Goal: Task Accomplishment & Management: Use online tool/utility

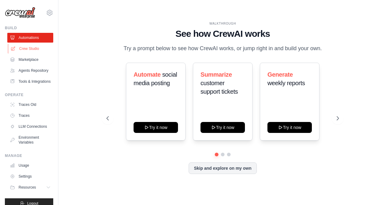
click at [34, 46] on link "Crew Studio" at bounding box center [31, 49] width 46 height 10
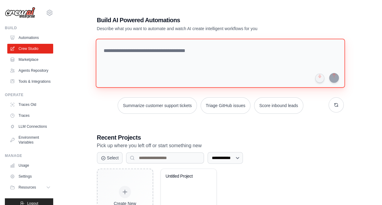
click at [139, 48] on textarea at bounding box center [219, 63] width 249 height 49
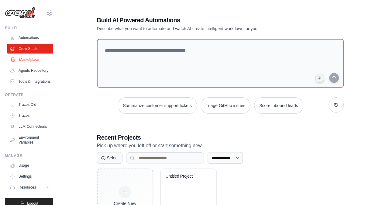
click at [26, 60] on link "Marketplace" at bounding box center [31, 60] width 46 height 10
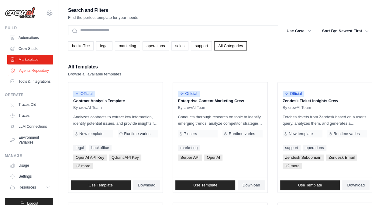
click at [25, 75] on link "Agents Repository" at bounding box center [31, 71] width 46 height 10
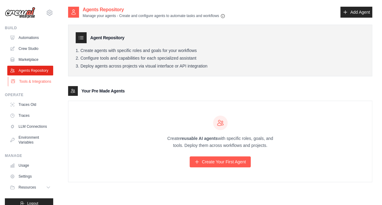
click at [27, 86] on link "Tools & Integrations" at bounding box center [31, 82] width 46 height 10
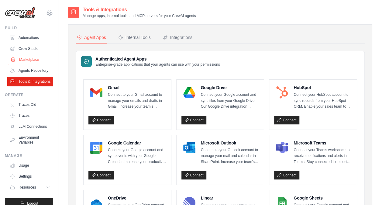
click at [30, 57] on link "Marketplace" at bounding box center [31, 60] width 46 height 10
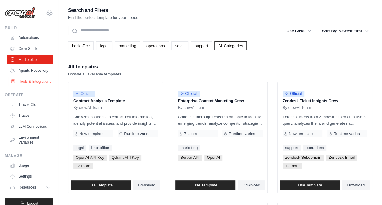
click at [29, 86] on link "Tools & Integrations" at bounding box center [31, 82] width 46 height 10
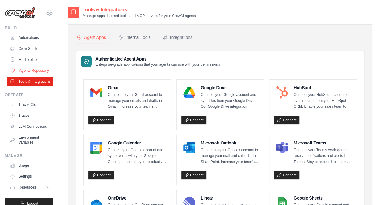
click at [30, 70] on link "Agents Repository" at bounding box center [31, 71] width 46 height 10
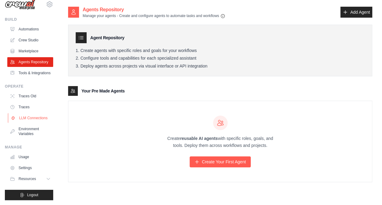
scroll to position [23, 0]
click at [46, 177] on icon at bounding box center [48, 178] width 5 height 5
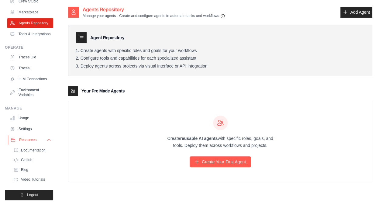
click at [46, 140] on icon at bounding box center [48, 139] width 5 height 5
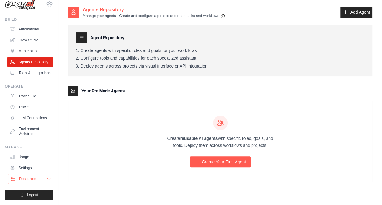
scroll to position [0, 0]
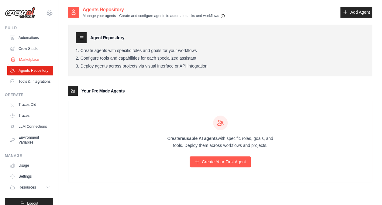
click at [36, 60] on link "Marketplace" at bounding box center [31, 60] width 46 height 10
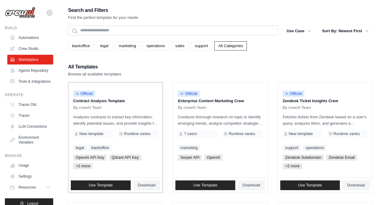
scroll to position [30, 0]
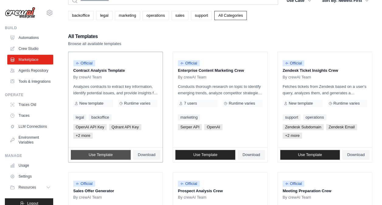
click at [108, 155] on span "Use Template" at bounding box center [101, 154] width 24 height 5
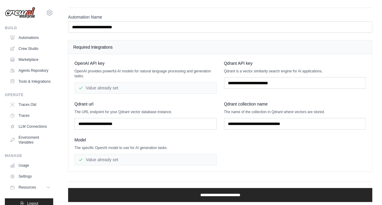
scroll to position [35, 0]
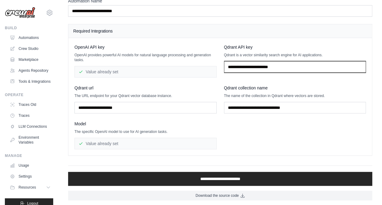
drag, startPoint x: 266, startPoint y: 63, endPoint x: 262, endPoint y: 65, distance: 4.1
click at [266, 63] on input "text" at bounding box center [295, 67] width 142 height 12
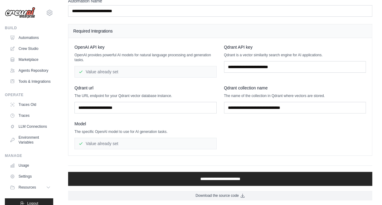
click at [135, 69] on div "Value already set" at bounding box center [145, 72] width 142 height 12
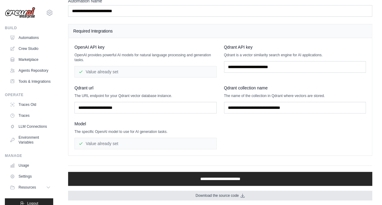
click at [239, 192] on link "Download the source code" at bounding box center [220, 196] width 304 height 10
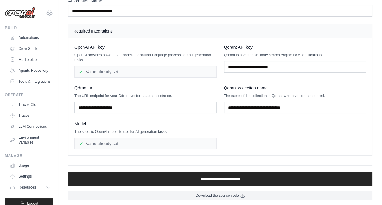
click at [119, 157] on div "**********" at bounding box center [220, 85] width 304 height 229
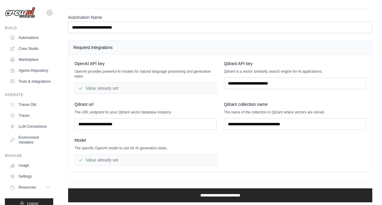
scroll to position [0, 0]
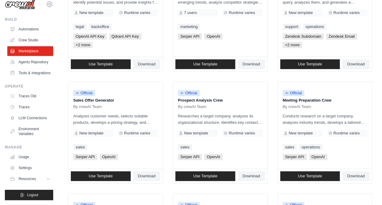
scroll to position [122, 0]
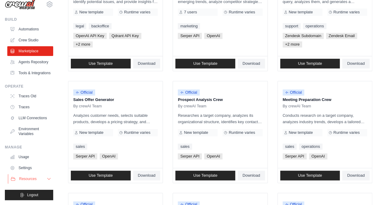
click at [23, 179] on span "Resources" at bounding box center [27, 178] width 17 height 5
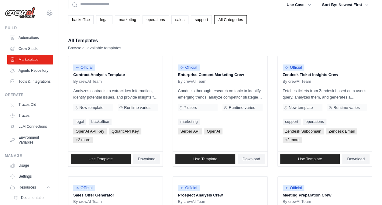
scroll to position [0, 0]
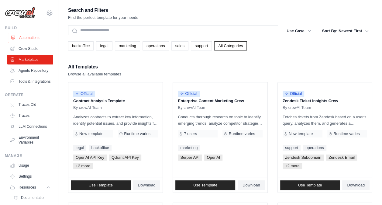
click at [20, 36] on link "Automations" at bounding box center [31, 38] width 46 height 10
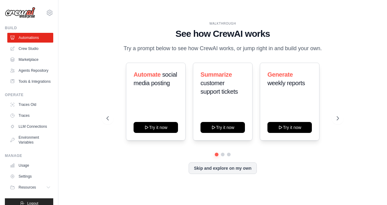
click at [24, 15] on img at bounding box center [20, 13] width 30 height 12
click at [338, 116] on icon at bounding box center [338, 118] width 6 height 6
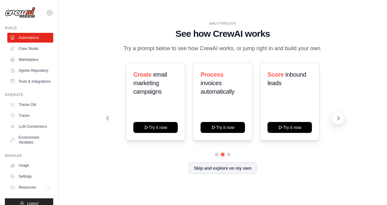
click at [338, 116] on icon at bounding box center [338, 118] width 6 height 6
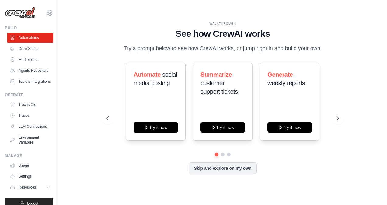
click at [95, 121] on div "WALKTHROUGH See how CrewAI works Try a prompt below to see how CrewAI works, or…" at bounding box center [222, 102] width 309 height 193
drag, startPoint x: 28, startPoint y: 81, endPoint x: 28, endPoint y: 77, distance: 3.3
click at [28, 81] on ul "Automations Crew Studio Marketplace Agents Repository Tools & Integrations" at bounding box center [30, 59] width 46 height 53
click at [28, 72] on link "Agents Repository" at bounding box center [31, 71] width 46 height 10
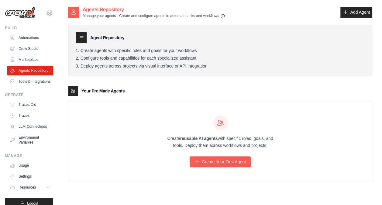
scroll to position [12, 0]
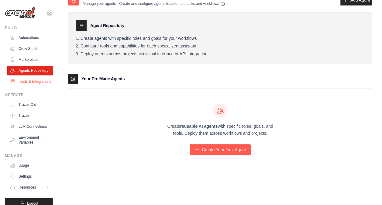
click at [33, 86] on link "Tools & Integrations" at bounding box center [31, 82] width 46 height 10
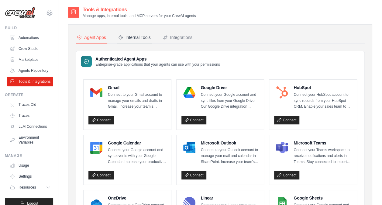
click at [133, 38] on div "Internal Tools" at bounding box center [134, 37] width 33 height 6
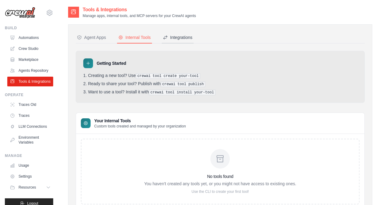
click at [176, 36] on div "Integrations" at bounding box center [177, 37] width 29 height 6
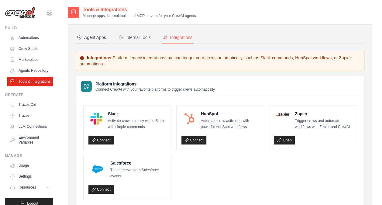
click at [86, 35] on div "Agent Apps" at bounding box center [91, 37] width 29 height 6
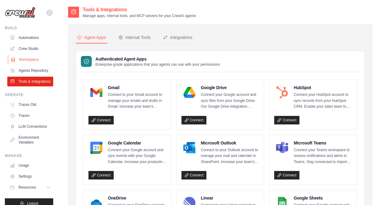
click at [22, 57] on link "Marketplace" at bounding box center [31, 60] width 46 height 10
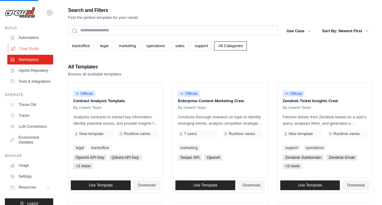
click at [24, 49] on link "Crew Studio" at bounding box center [31, 49] width 46 height 10
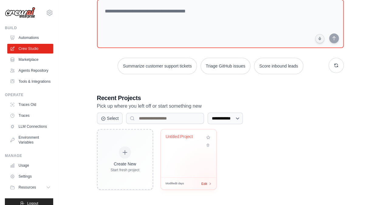
click at [207, 182] on span "Edit" at bounding box center [204, 183] width 6 height 5
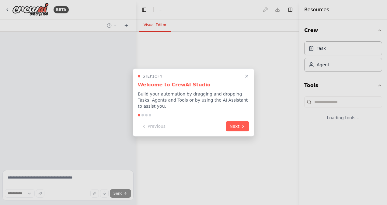
select select "****"
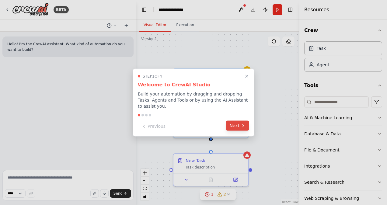
click at [235, 121] on button "Next" at bounding box center [236, 126] width 23 height 10
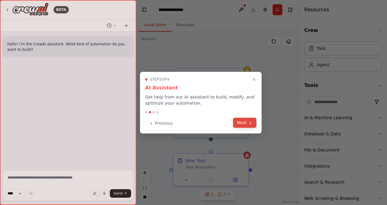
click at [238, 121] on button "Next" at bounding box center [244, 123] width 23 height 10
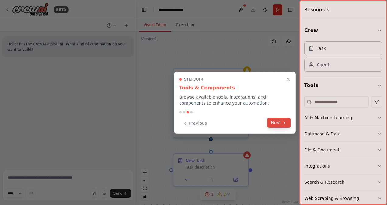
click at [273, 122] on button "Next" at bounding box center [278, 123] width 23 height 10
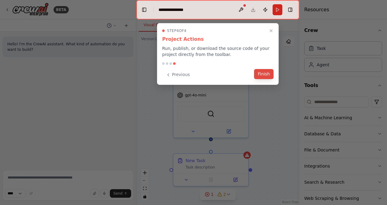
click at [266, 72] on button "Finish" at bounding box center [263, 74] width 19 height 10
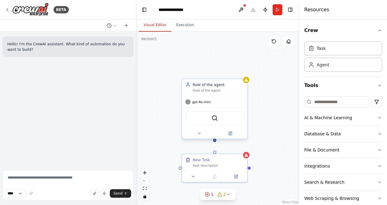
click at [229, 99] on div "gpt-4o-mini" at bounding box center [214, 102] width 65 height 12
click at [243, 74] on icon at bounding box center [242, 72] width 2 height 3
click at [230, 77] on div "Role of the agent Goal of the agent gpt-4o-mini BraveSearchTool New Task Task d…" at bounding box center [217, 118] width 163 height 173
click at [228, 83] on div "Role of the agent" at bounding box center [217, 84] width 51 height 5
click at [242, 74] on icon at bounding box center [242, 72] width 2 height 3
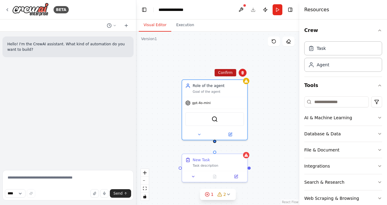
click at [230, 75] on button "Confirm" at bounding box center [225, 72] width 22 height 7
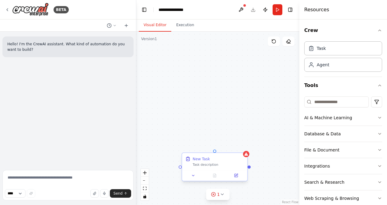
click at [231, 163] on div "Task description" at bounding box center [217, 164] width 51 height 4
click at [242, 148] on icon at bounding box center [242, 147] width 2 height 3
click at [231, 149] on button "Confirm" at bounding box center [225, 147] width 22 height 7
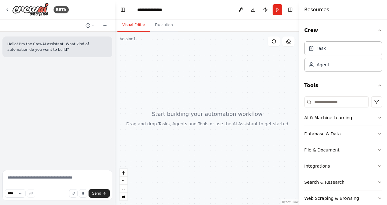
drag, startPoint x: 136, startPoint y: 91, endPoint x: 115, endPoint y: 91, distance: 20.7
click at [115, 91] on div "**********" at bounding box center [193, 102] width 387 height 205
click at [19, 177] on textarea at bounding box center [57, 185] width 110 height 30
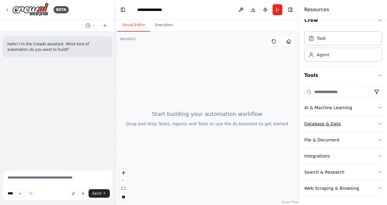
click at [371, 122] on button "Database & Data" at bounding box center [343, 124] width 78 height 16
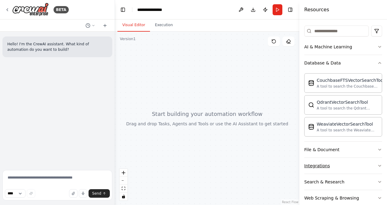
scroll to position [40, 0]
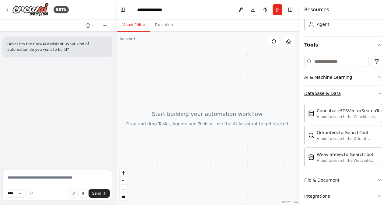
click at [377, 94] on icon "button" at bounding box center [379, 93] width 5 height 5
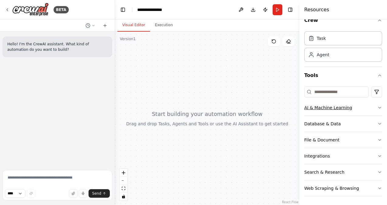
click at [373, 104] on button "AI & Machine Learning" at bounding box center [343, 108] width 78 height 16
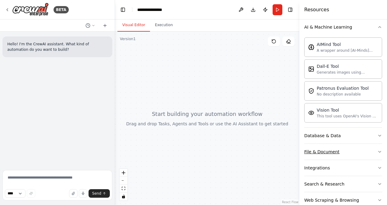
scroll to position [101, 0]
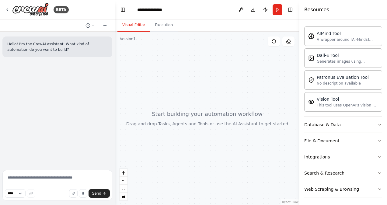
click at [371, 155] on button "Integrations" at bounding box center [343, 157] width 78 height 16
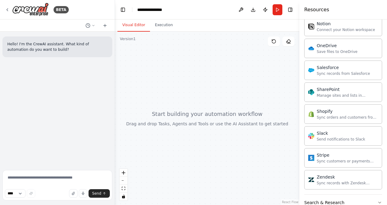
scroll to position [583, 0]
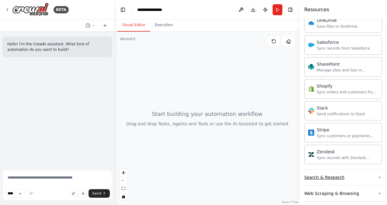
click at [377, 175] on icon "button" at bounding box center [379, 177] width 5 height 5
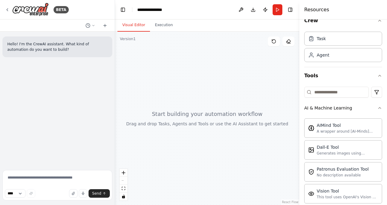
scroll to position [0, 0]
